Goal: Task Accomplishment & Management: Complete application form

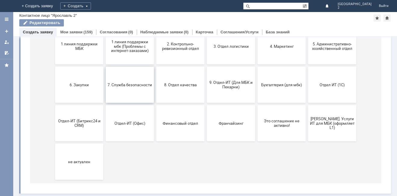
scroll to position [58, 0]
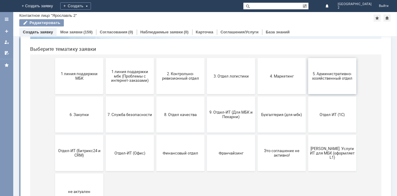
click at [310, 73] on span "5. Административно-хозяйственный отдел" at bounding box center [332, 76] width 45 height 9
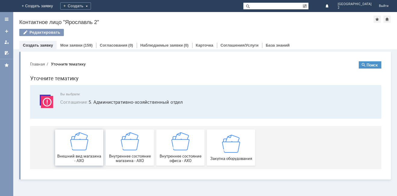
click at [90, 150] on div "Внешний вид магазина - АХО" at bounding box center [79, 148] width 45 height 31
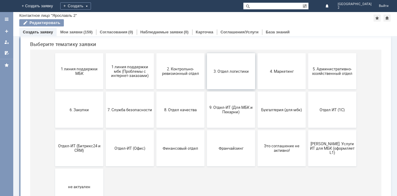
scroll to position [58, 0]
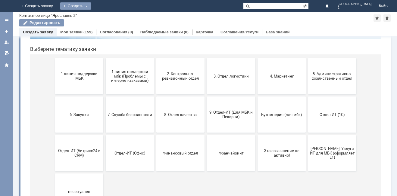
click at [91, 7] on div "Создать" at bounding box center [75, 5] width 31 height 7
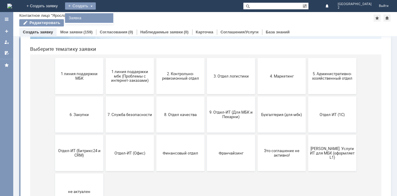
click at [112, 20] on link "Заявка" at bounding box center [89, 17] width 46 height 7
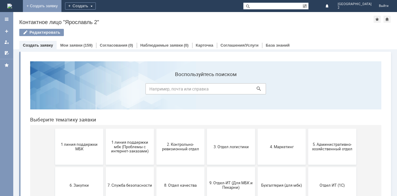
click at [61, 4] on link "+ Создать заявку" at bounding box center [42, 6] width 39 height 12
click at [61, 6] on link "+ Создать заявку" at bounding box center [42, 6] width 39 height 12
click at [96, 9] on div "Создать" at bounding box center [80, 5] width 31 height 7
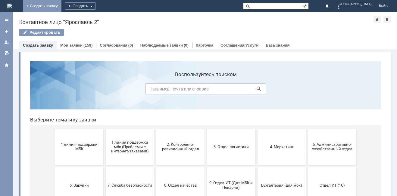
click at [61, 4] on link "+ Создать заявку" at bounding box center [42, 6] width 39 height 12
click at [61, 5] on link "+ Создать заявку" at bounding box center [42, 6] width 39 height 12
click at [7, 33] on div at bounding box center [6, 31] width 5 height 5
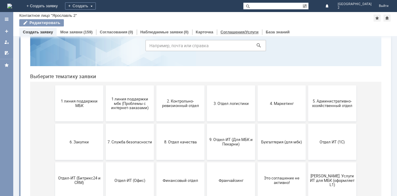
click at [224, 31] on link "Соглашения/Услуги" at bounding box center [239, 32] width 38 height 5
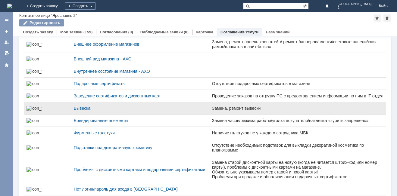
scroll to position [90, 0]
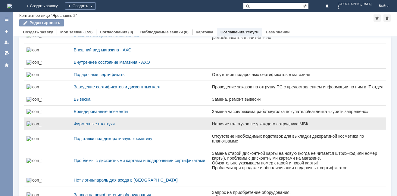
click at [77, 126] on div "Фирменные галстуки" at bounding box center [140, 124] width 133 height 5
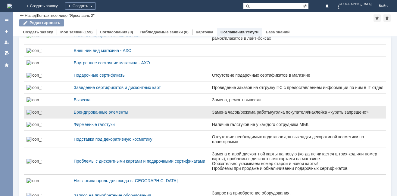
scroll to position [90, 0]
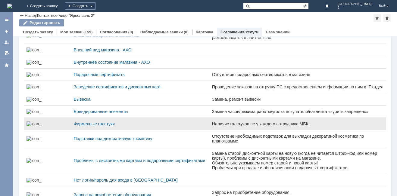
click at [128, 130] on td "Фирменные галстуки" at bounding box center [140, 124] width 138 height 12
click at [212, 126] on div "Наличие галстуков не у каждого сотрудника МБК." at bounding box center [298, 124] width 172 height 5
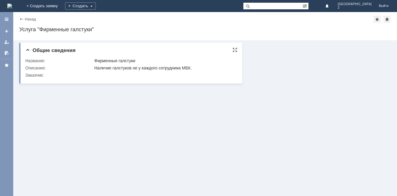
click at [80, 70] on td "Описание:" at bounding box center [59, 67] width 68 height 7
click at [125, 61] on div "Фирменные галстуки" at bounding box center [164, 60] width 140 height 5
click at [58, 71] on td "Описание:" at bounding box center [59, 67] width 68 height 7
click at [45, 78] on td "Заказчик:" at bounding box center [59, 75] width 68 height 7
click at [33, 21] on link "Назад" at bounding box center [30, 19] width 11 height 5
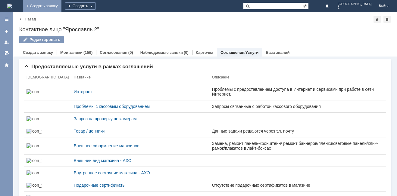
click at [61, 6] on link "+ Создать заявку" at bounding box center [42, 6] width 39 height 12
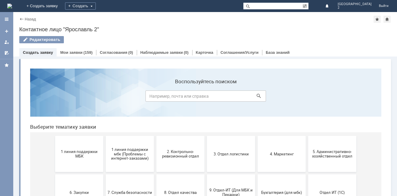
click at [173, 99] on input at bounding box center [205, 96] width 120 height 11
type input "фирменные галстуки"
click button at bounding box center [258, 96] width 8 height 8
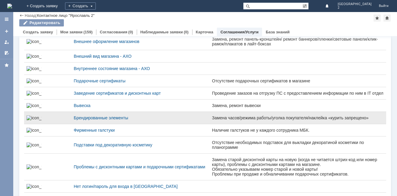
scroll to position [120, 0]
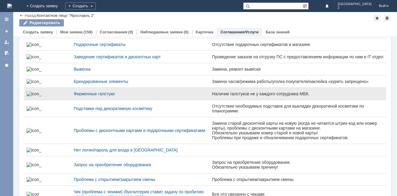
click at [27, 96] on img at bounding box center [34, 94] width 15 height 5
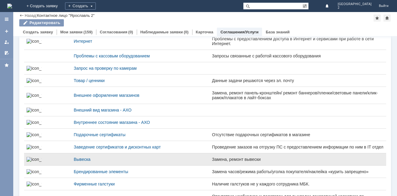
scroll to position [60, 0]
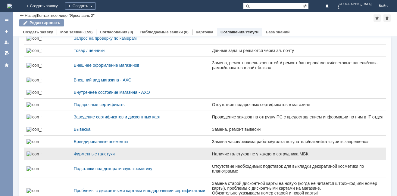
click at [75, 157] on div "Фирменные галстуки" at bounding box center [140, 154] width 133 height 5
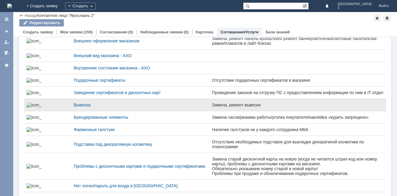
scroll to position [90, 0]
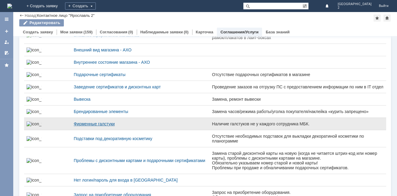
click at [152, 126] on div "Фирменные галстуки" at bounding box center [140, 124] width 133 height 5
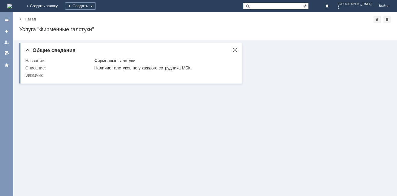
click at [50, 62] on div "Название:" at bounding box center [59, 60] width 68 height 5
click at [28, 51] on span "Общие сведения" at bounding box center [50, 51] width 50 height 6
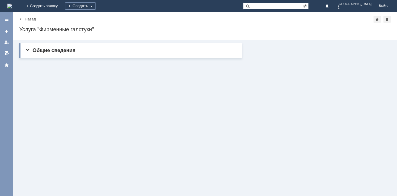
click at [43, 26] on div "Назад | Услуга "Фирменные галстуки" Услуга "Фирменные галстуки" slmService$2496…" at bounding box center [205, 26] width 384 height 28
click at [24, 32] on div "Услуга "Фирменные галстуки"" at bounding box center [205, 30] width 372 height 6
drag, startPoint x: 26, startPoint y: 35, endPoint x: 104, endPoint y: 42, distance: 79.0
click at [26, 35] on div "Назад | Услуга "Фирменные галстуки" Услуга "Фирменные галстуки" slmService$2496…" at bounding box center [205, 26] width 384 height 28
click at [104, 42] on div "Общие сведения Название: Фирменные галстуки Описание: Наличие галстуков не у ка…" at bounding box center [130, 49] width 223 height 18
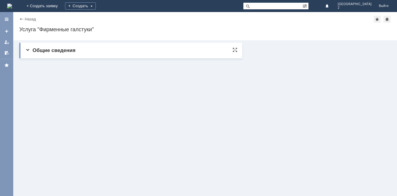
click at [103, 47] on div "Общие сведения Название: Фирменные галстуки Описание: Наличие галстуков не у ка…" at bounding box center [130, 51] width 223 height 16
click at [8, 29] on div at bounding box center [6, 31] width 5 height 5
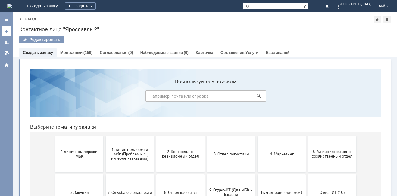
click at [10, 28] on link at bounding box center [7, 32] width 10 height 10
click at [96, 4] on div "Создать" at bounding box center [80, 5] width 31 height 7
click at [61, 4] on link "+ Создать заявку" at bounding box center [42, 6] width 39 height 12
click at [61, 5] on link "+ Создать заявку" at bounding box center [42, 6] width 39 height 12
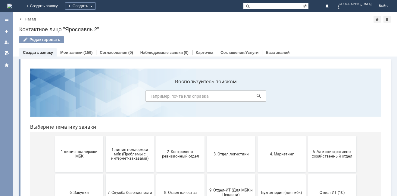
click at [61, 5] on link "+ Создать заявку" at bounding box center [42, 6] width 39 height 12
click at [10, 32] on link at bounding box center [7, 32] width 10 height 10
click at [75, 53] on link "Мои заявки" at bounding box center [71, 52] width 22 height 5
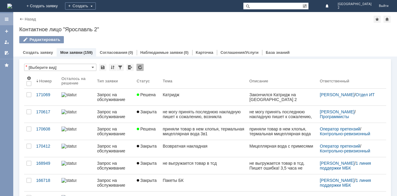
click at [8, 18] on div at bounding box center [6, 19] width 5 height 5
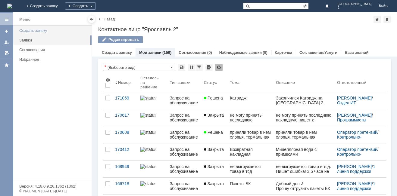
click at [56, 30] on div "Создать заявку" at bounding box center [53, 30] width 69 height 5
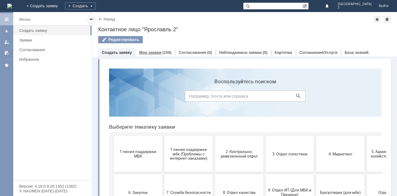
click at [168, 54] on div "(159)" at bounding box center [166, 52] width 9 height 5
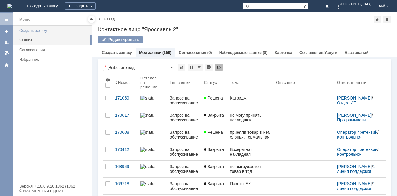
click at [39, 27] on link "Создать заявку" at bounding box center [53, 30] width 73 height 9
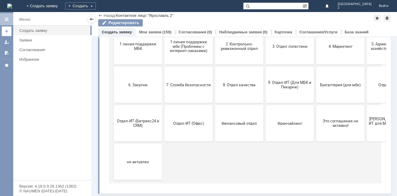
click at [6, 27] on link at bounding box center [7, 32] width 10 height 10
click at [93, 20] on div at bounding box center [91, 19] width 5 height 5
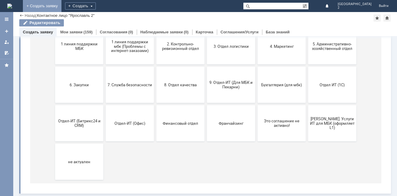
click at [61, 7] on link "+ Создать заявку" at bounding box center [42, 6] width 39 height 12
click at [96, 6] on div "Создать" at bounding box center [80, 5] width 31 height 7
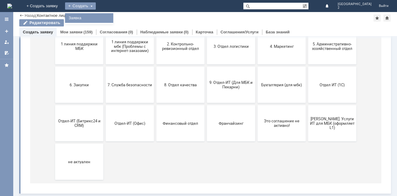
click at [111, 18] on link "Заявка" at bounding box center [89, 17] width 46 height 7
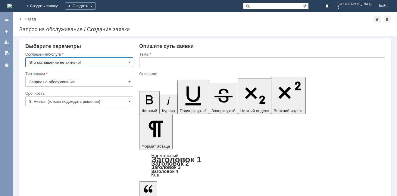
click at [111, 63] on input "Это соглашение не активно!" at bounding box center [79, 63] width 108 height 10
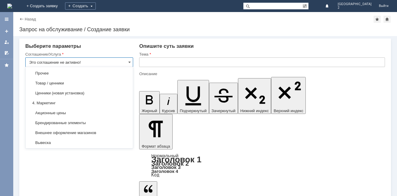
scroll to position [331, 0]
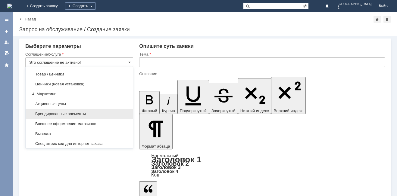
click at [92, 117] on span "Брендированные элементы" at bounding box center [79, 114] width 100 height 5
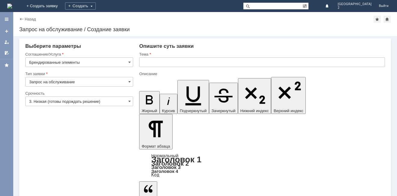
type input "Брендированные элементы"
click at [71, 81] on input "Запрос на обслуживание" at bounding box center [79, 82] width 108 height 10
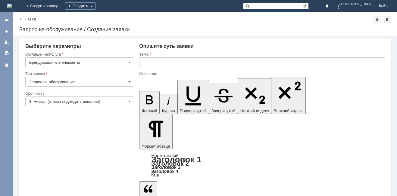
type input "Запрос на обслуживание"
click at [68, 97] on input "3. Низкая (готовы подождать решение)" at bounding box center [79, 102] width 108 height 10
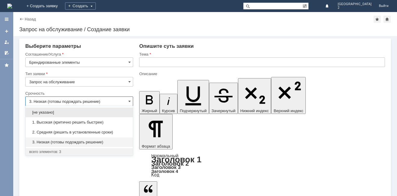
click at [69, 132] on span "2. Средняя (решить в установленные сроки)" at bounding box center [79, 132] width 100 height 5
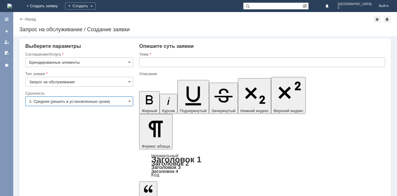
type input "2. Средняя (решить в установленные сроки)"
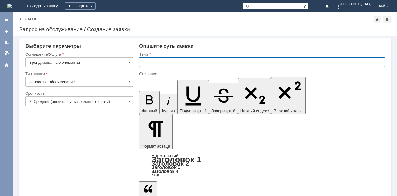
click at [167, 67] on input "text" at bounding box center [262, 63] width 246 height 10
type input "В"
type input "Прошу прислать вкладыши в [GEOGRAPHIC_DATA]"
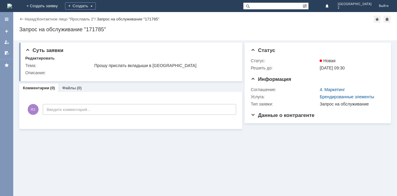
click at [21, 19] on div "Назад" at bounding box center [27, 19] width 17 height 5
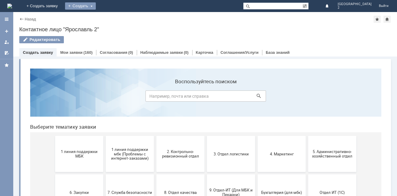
click at [96, 5] on div "Создать" at bounding box center [80, 5] width 31 height 7
click at [112, 19] on link "Заявка" at bounding box center [89, 17] width 46 height 7
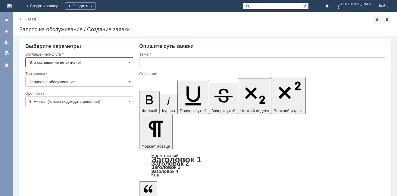
click at [114, 64] on input "Это соглашение не активно!" at bounding box center [79, 63] width 108 height 10
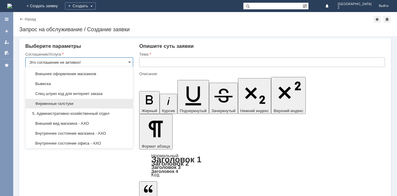
scroll to position [391, 0]
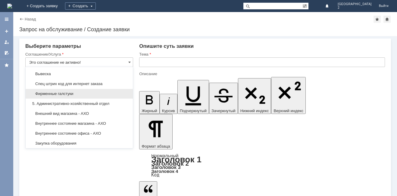
click at [73, 99] on div "Фирменные галстуки" at bounding box center [79, 94] width 107 height 10
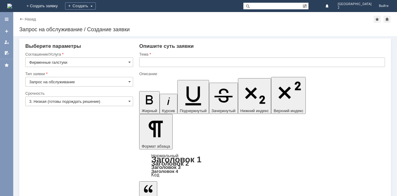
type input "Фирменные галстуки"
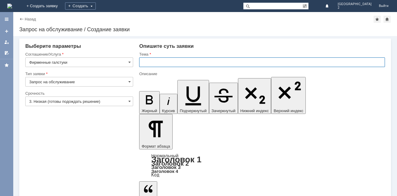
click at [170, 60] on input "text" at bounding box center [262, 63] width 246 height 10
type input "галстуки"
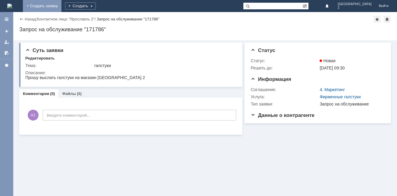
click at [61, 7] on link "+ Создать заявку" at bounding box center [42, 6] width 39 height 12
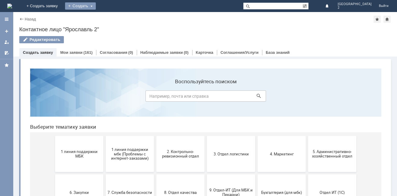
click at [96, 6] on div "Создать" at bounding box center [80, 5] width 31 height 7
click at [112, 18] on link "Заявка" at bounding box center [89, 17] width 46 height 7
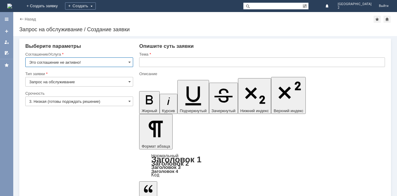
click at [104, 64] on input "Это соглашение не активно!" at bounding box center [79, 63] width 108 height 10
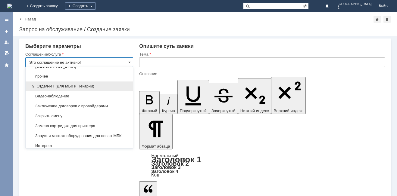
scroll to position [572, 0]
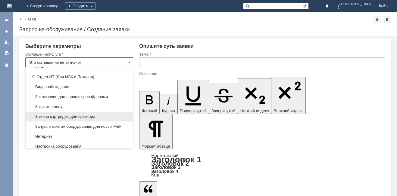
click at [103, 119] on span "Замена картриджа для принтера" at bounding box center [79, 116] width 100 height 5
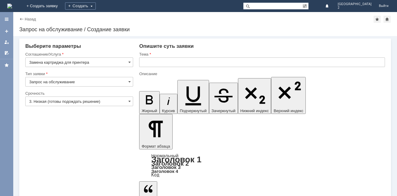
type input "Замена картриджа для принтера"
click at [100, 101] on input "3. Низкая (готовы подождать решение)" at bounding box center [79, 102] width 108 height 10
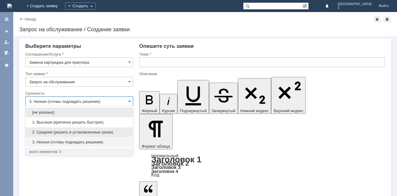
click at [96, 129] on div "2. Средняя (решить в установленные сроки)" at bounding box center [79, 133] width 107 height 10
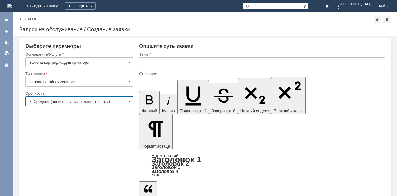
type input "2. Средняя (решить в установленные сроки)"
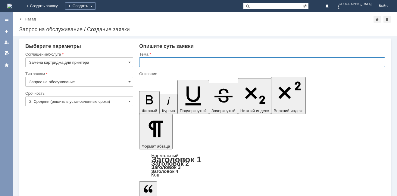
click at [189, 63] on input "text" at bounding box center [262, 63] width 246 height 10
type input "к"
type input "Катриджи"
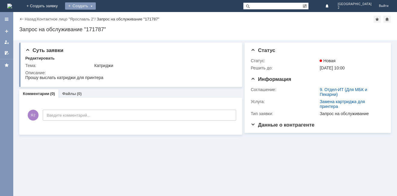
click at [96, 5] on div "Создать" at bounding box center [80, 5] width 31 height 7
click at [112, 20] on link "Заявка" at bounding box center [89, 17] width 46 height 7
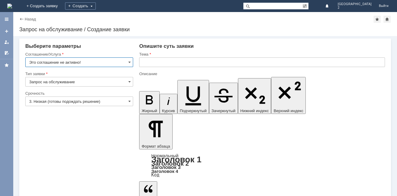
click at [88, 61] on input "Это соглашение не активно!" at bounding box center [79, 63] width 108 height 10
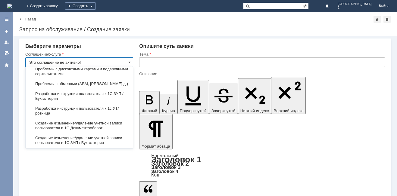
scroll to position [976, 0]
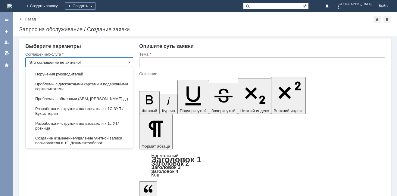
click at [20, 17] on div "Назад" at bounding box center [27, 19] width 17 height 5
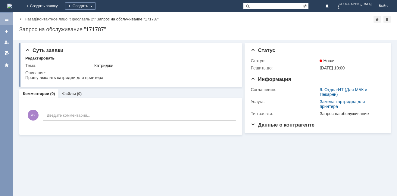
click at [6, 20] on div at bounding box center [6, 19] width 5 height 5
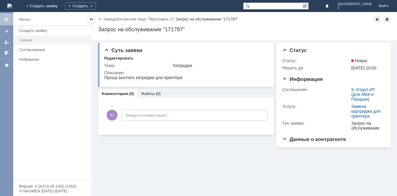
click at [21, 36] on link "Заявки" at bounding box center [53, 40] width 73 height 9
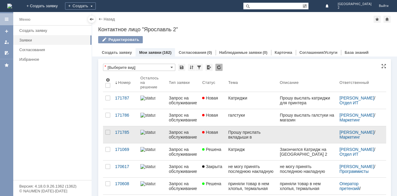
click at [294, 137] on link at bounding box center [307, 134] width 60 height 17
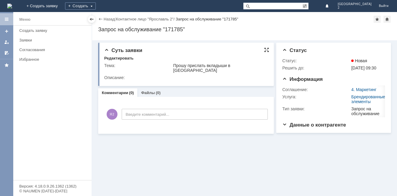
click at [265, 51] on div at bounding box center [266, 50] width 5 height 5
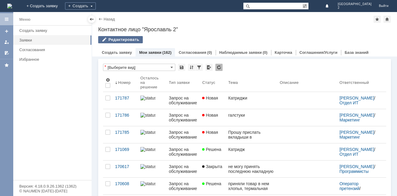
click at [120, 41] on div "Редактировать" at bounding box center [120, 39] width 45 height 7
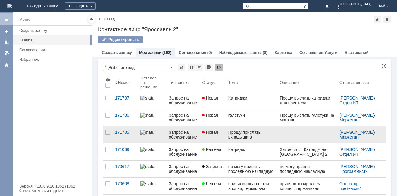
click at [277, 138] on link at bounding box center [307, 134] width 60 height 17
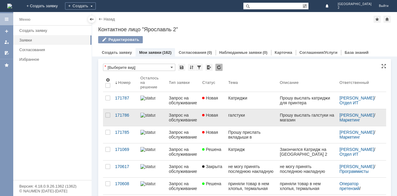
click at [197, 122] on div "Запрос на обслуживание" at bounding box center [183, 118] width 29 height 10
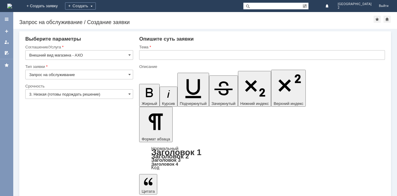
click at [113, 77] on input "Запрос на обслуживание" at bounding box center [79, 75] width 108 height 10
